Goal: Information Seeking & Learning: Understand process/instructions

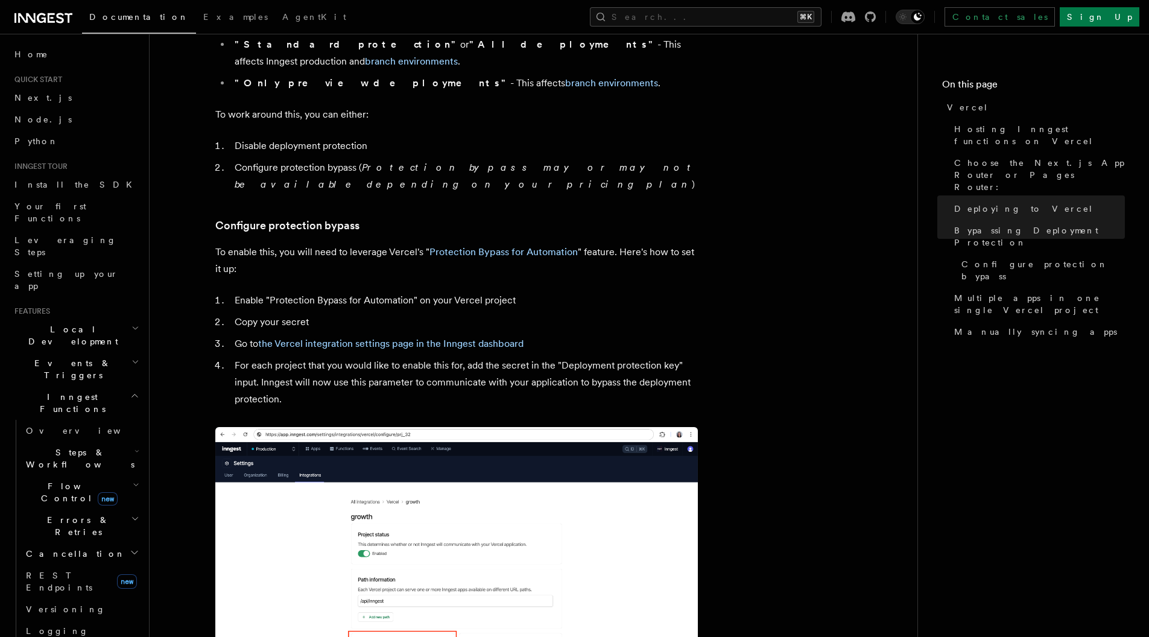
scroll to position [990, 0]
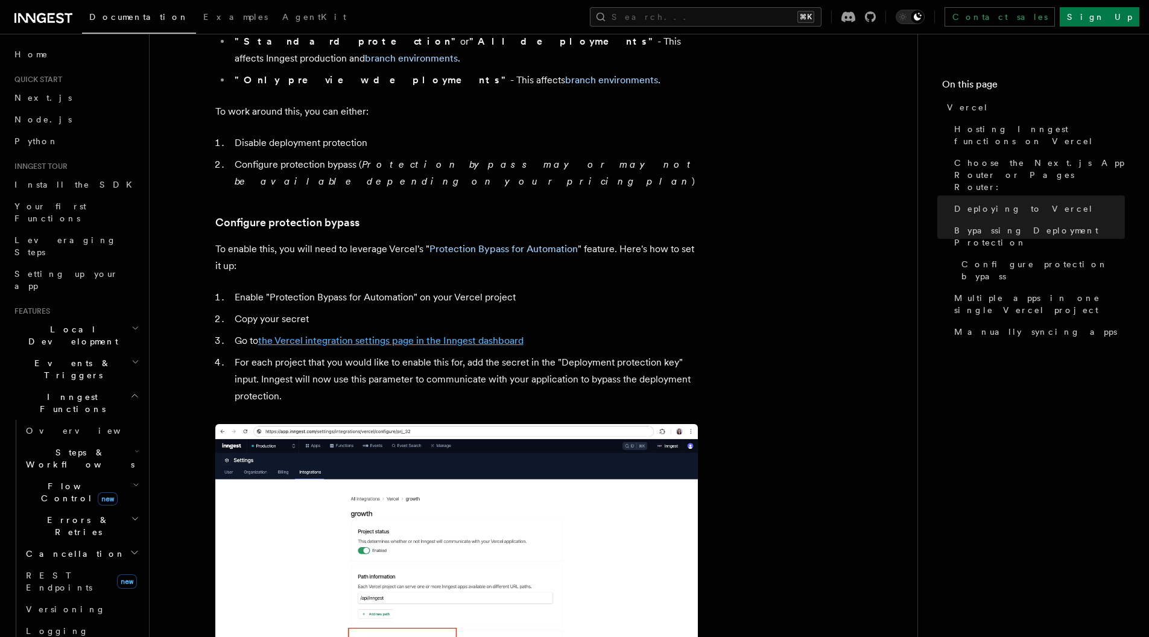
click at [390, 335] on link "the Vercel integration settings page in the Inngest dashboard" at bounding box center [390, 340] width 265 height 11
click at [493, 335] on link "the Vercel integration settings page in the Inngest dashboard" at bounding box center [390, 340] width 265 height 11
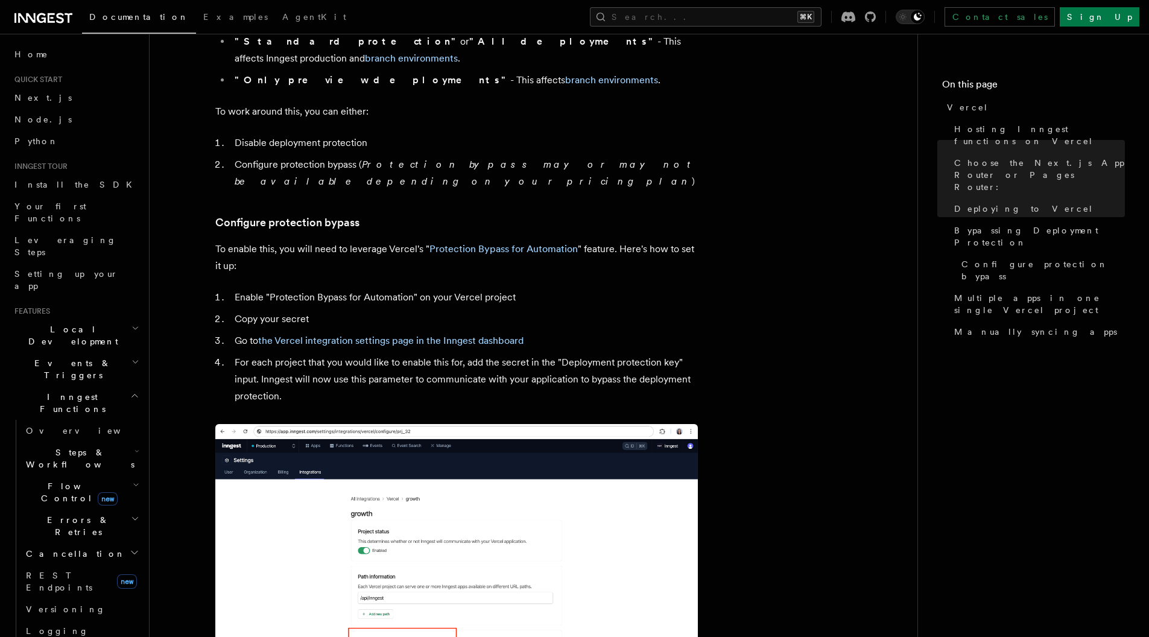
drag, startPoint x: 481, startPoint y: 201, endPoint x: 200, endPoint y: 182, distance: 282.3
click at [200, 182] on article "Platform Deployment Cloud Providers Setup Vercel Inngest enables you to host yo…" at bounding box center [533, 319] width 729 height 2512
